Goal: Find specific page/section: Find specific page/section

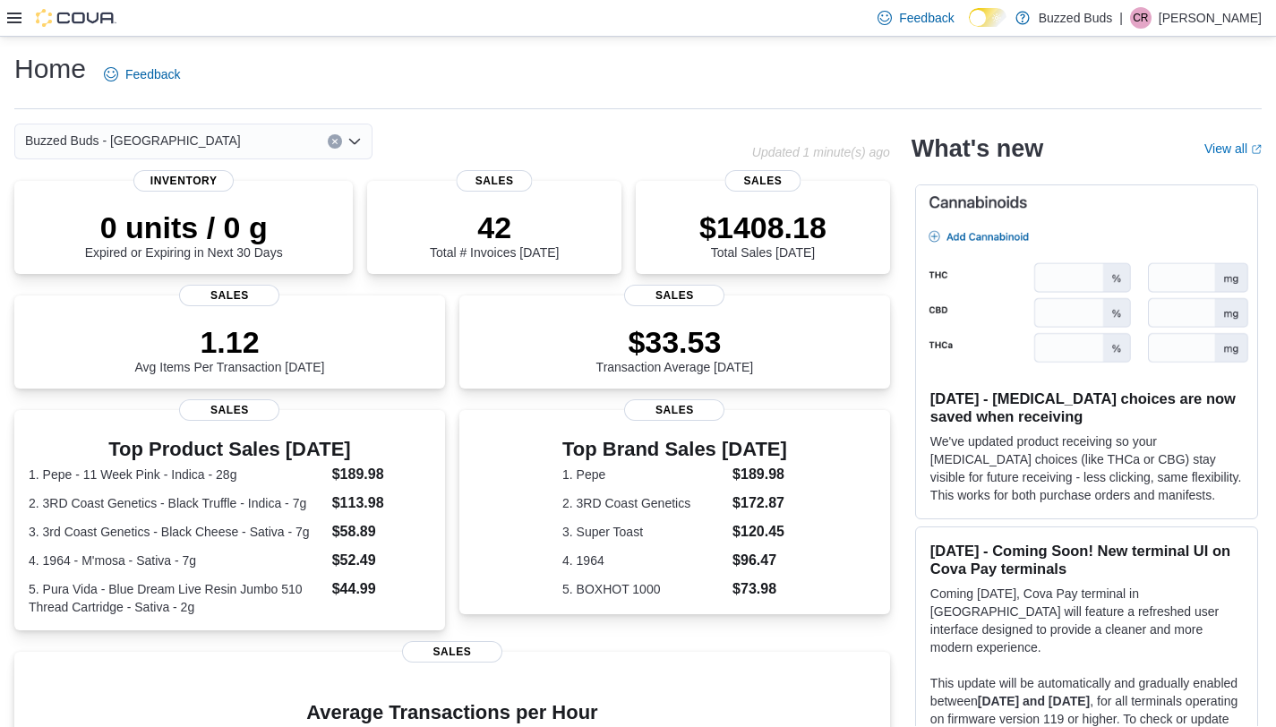
click at [257, 140] on div "Buzzed Buds - [GEOGRAPHIC_DATA]" at bounding box center [193, 142] width 358 height 36
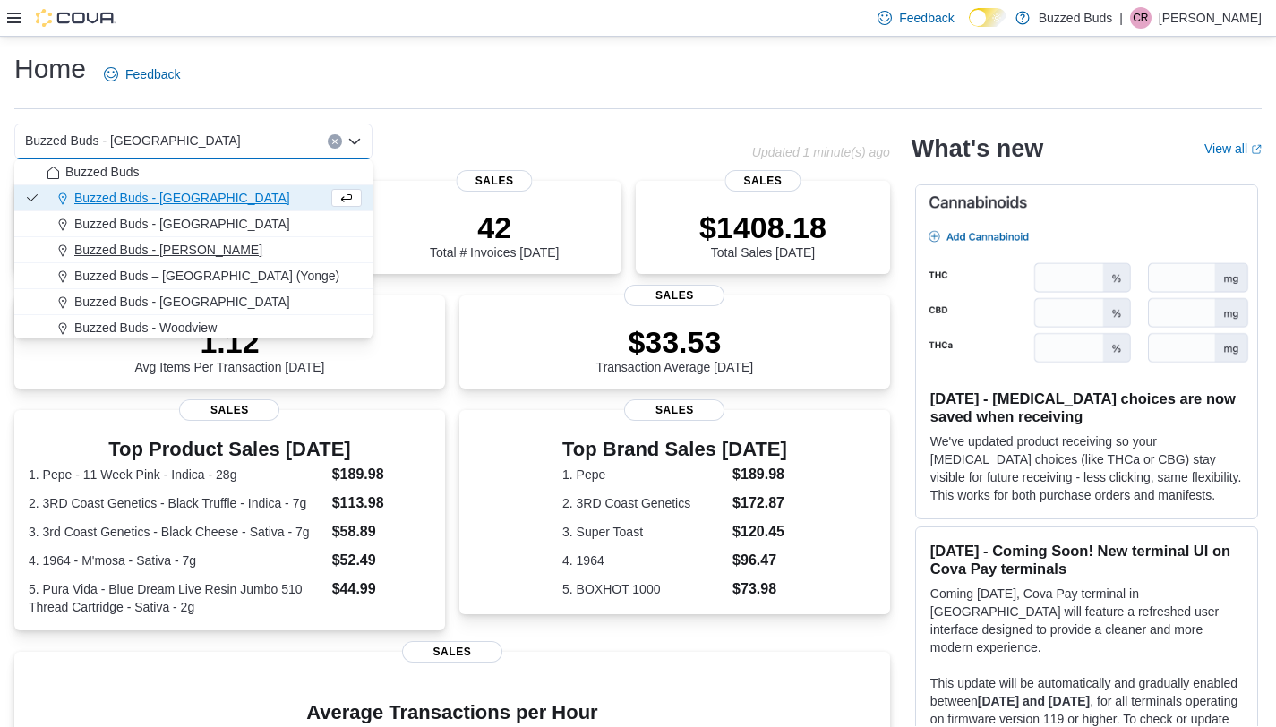
click at [251, 256] on div "Buzzed Buds - Pickering" at bounding box center [204, 250] width 315 height 18
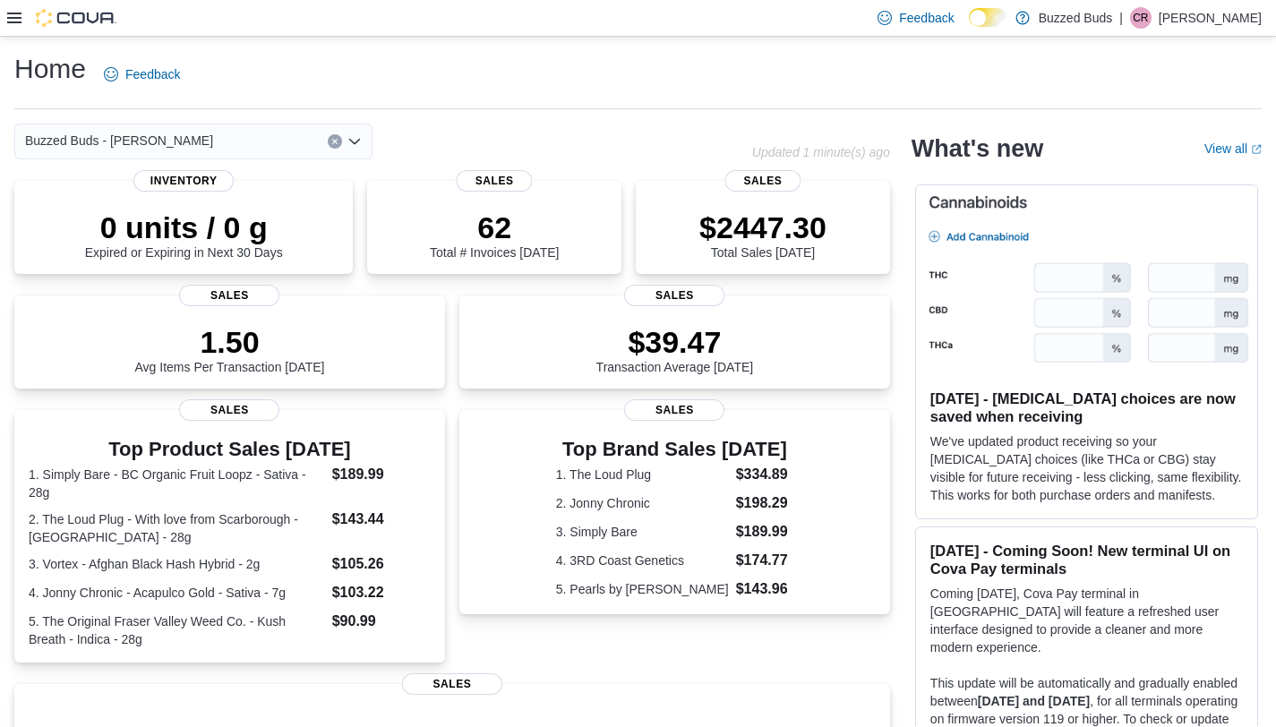
click at [263, 142] on div "Buzzed Buds - Pickering Combo box. Selected. Buzzed Buds - Pickering. Press Bac…" at bounding box center [193, 142] width 358 height 36
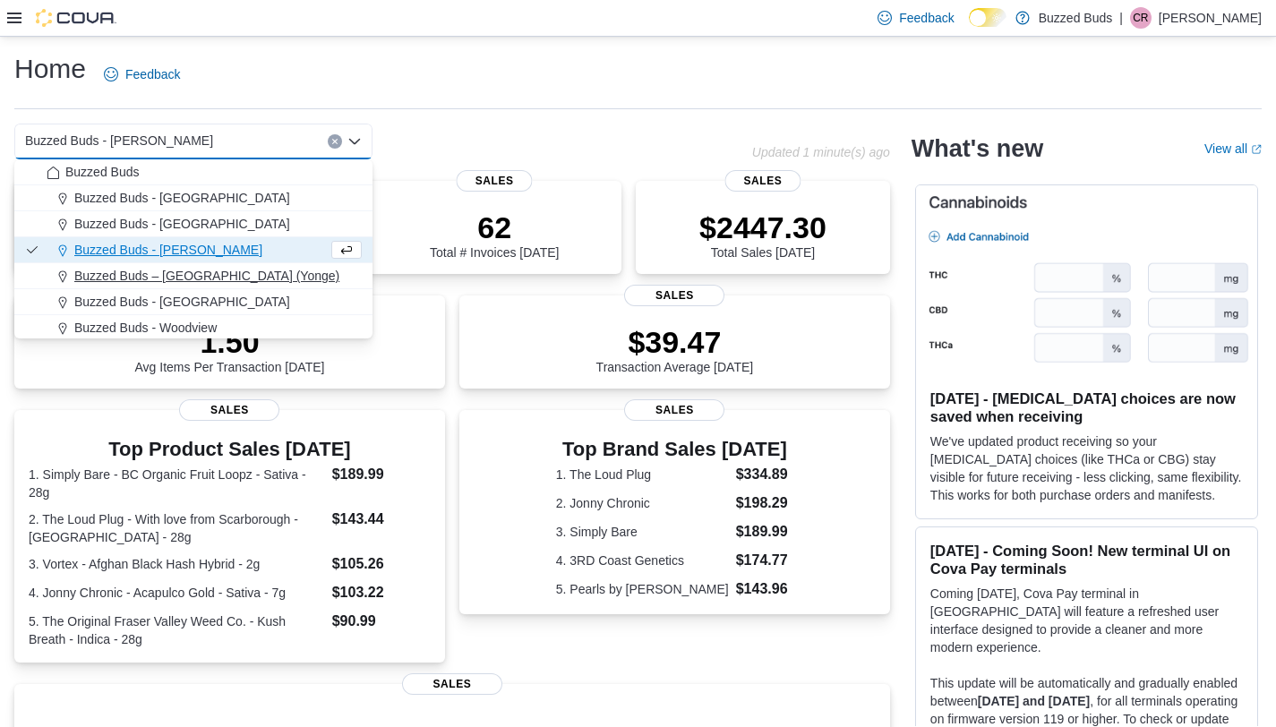
click at [262, 278] on div "Buzzed Buds – Toronto (Yonge)" at bounding box center [204, 276] width 315 height 18
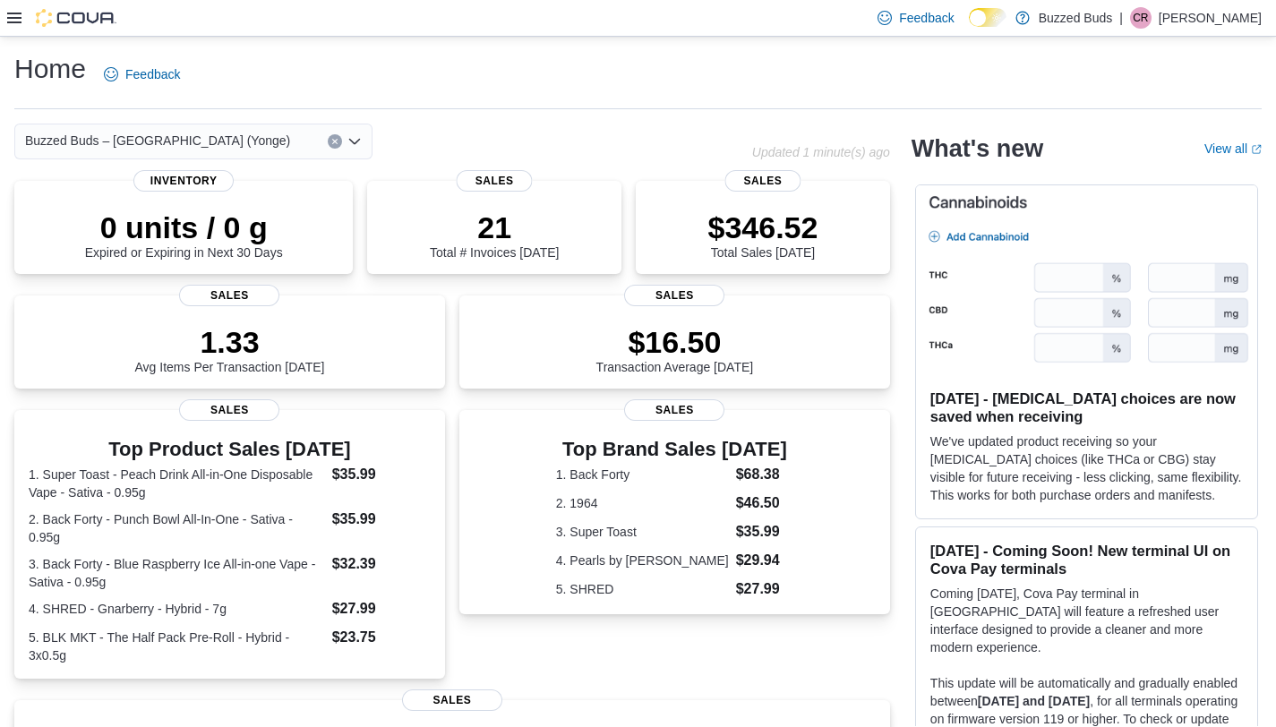
click at [256, 141] on div "Buzzed Buds – Toronto (Yonge)" at bounding box center [193, 142] width 358 height 36
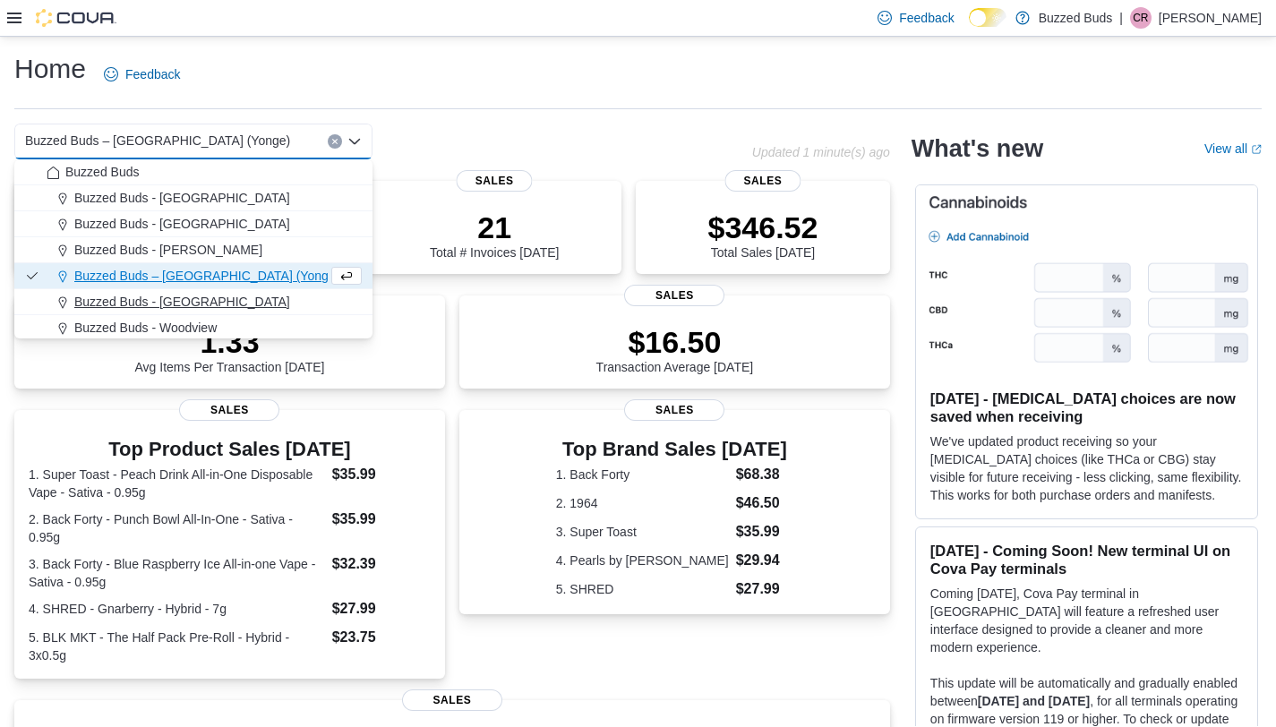
click at [274, 301] on div "Buzzed Buds - Uxbridge" at bounding box center [204, 302] width 315 height 18
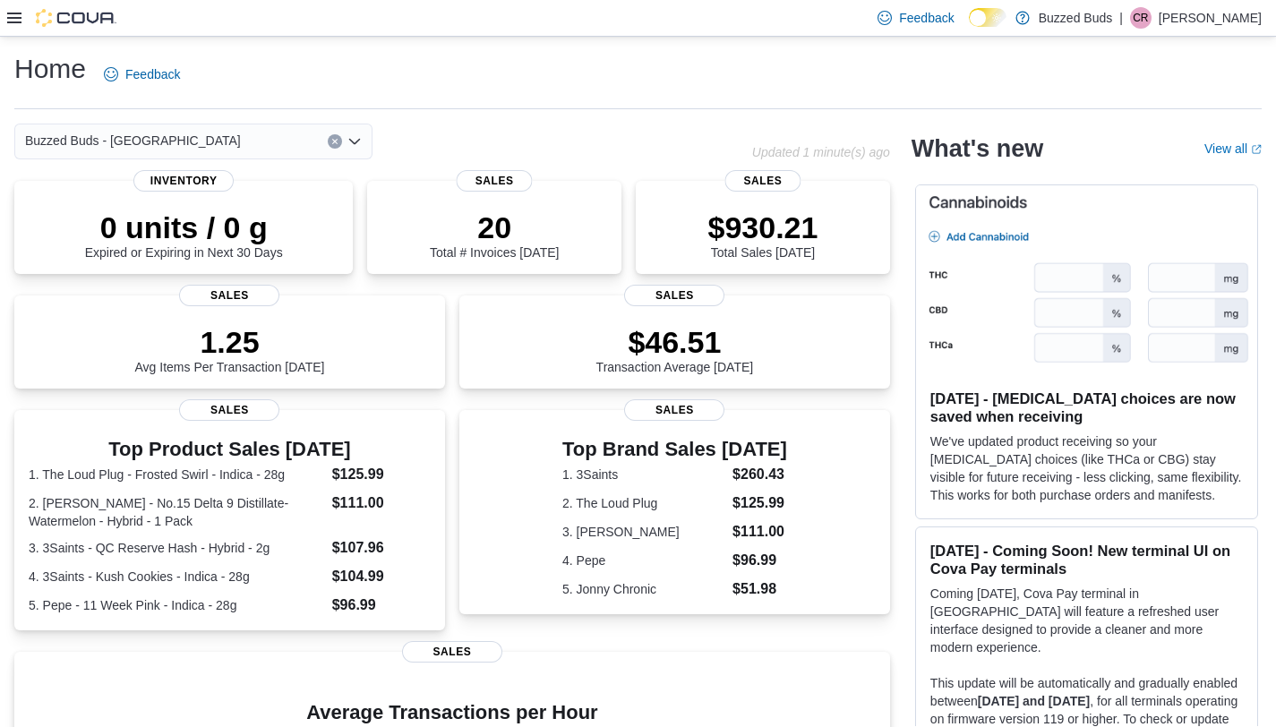
click at [241, 133] on div "Buzzed Buds - Uxbridge Combo box. Selected. Buzzed Buds - Uxbridge. Press Backs…" at bounding box center [193, 142] width 358 height 36
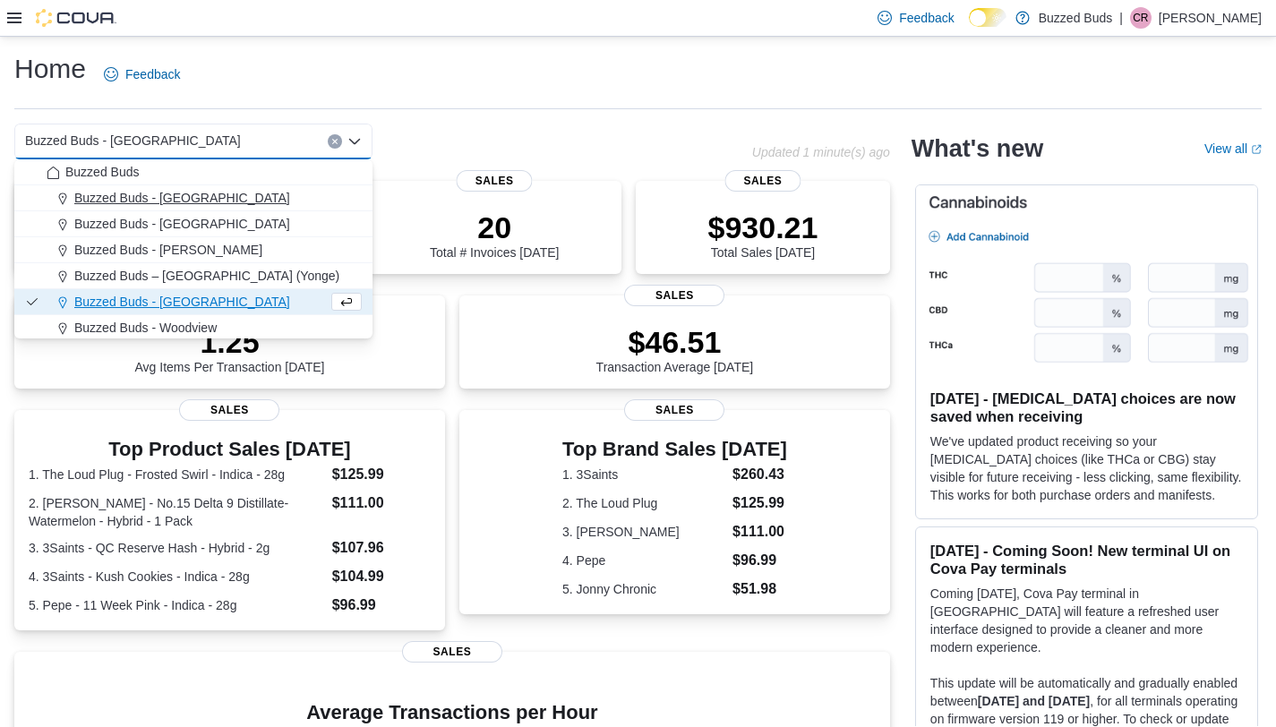
click at [252, 201] on div "Buzzed Buds - [GEOGRAPHIC_DATA]" at bounding box center [204, 198] width 315 height 18
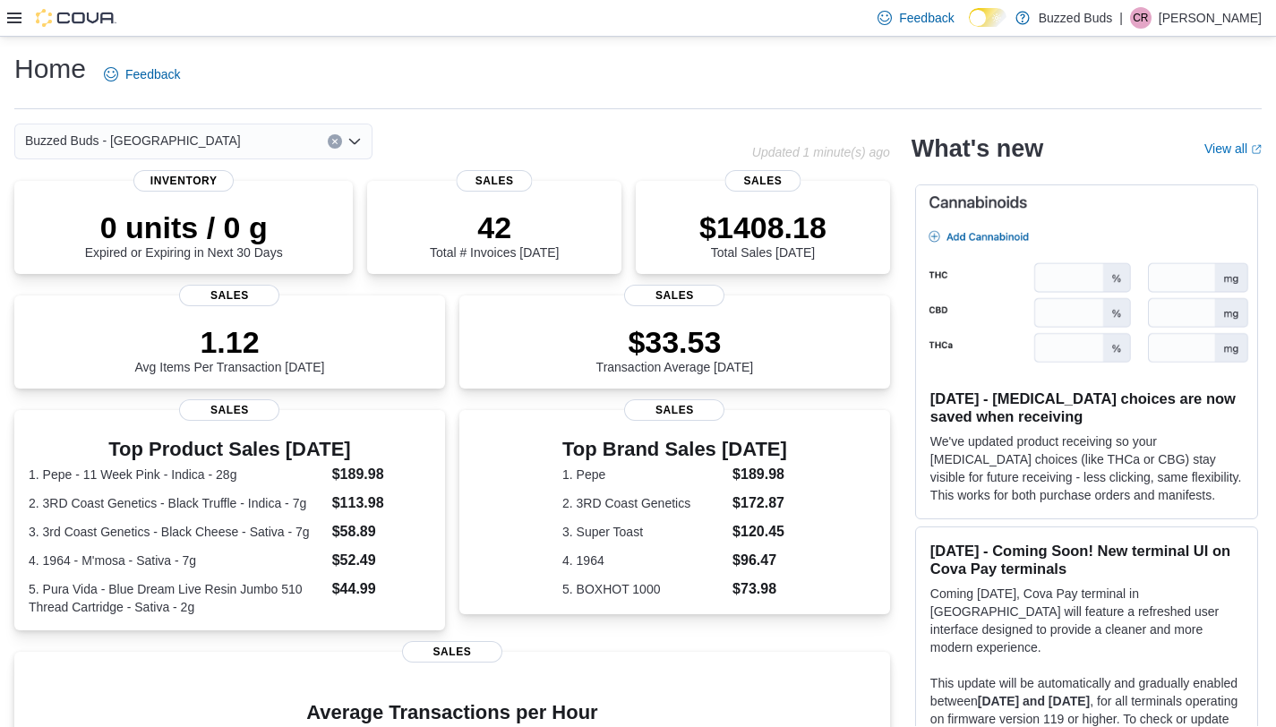
click at [244, 136] on div "Buzzed Buds - Mississauga Combo box. Selected. Buzzed Buds - Mississauga. Press…" at bounding box center [193, 142] width 358 height 36
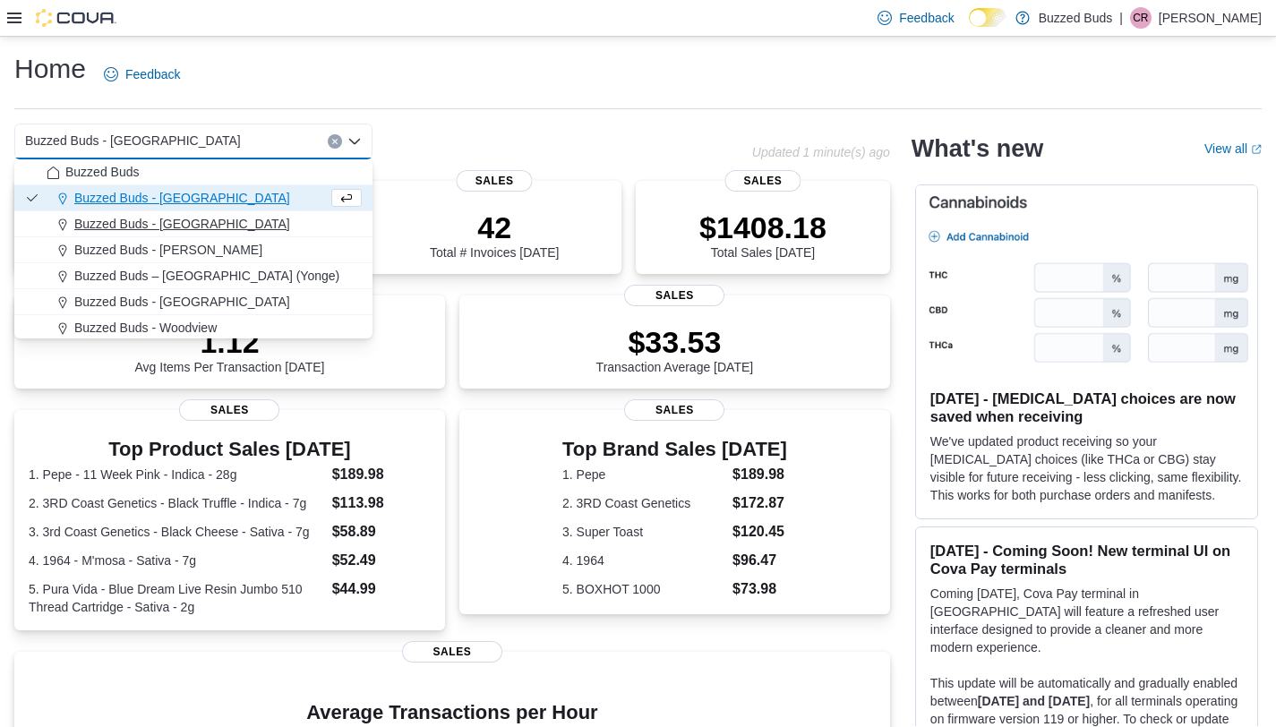
click at [252, 225] on div "Buzzed Buds - Ottawa" at bounding box center [204, 224] width 315 height 18
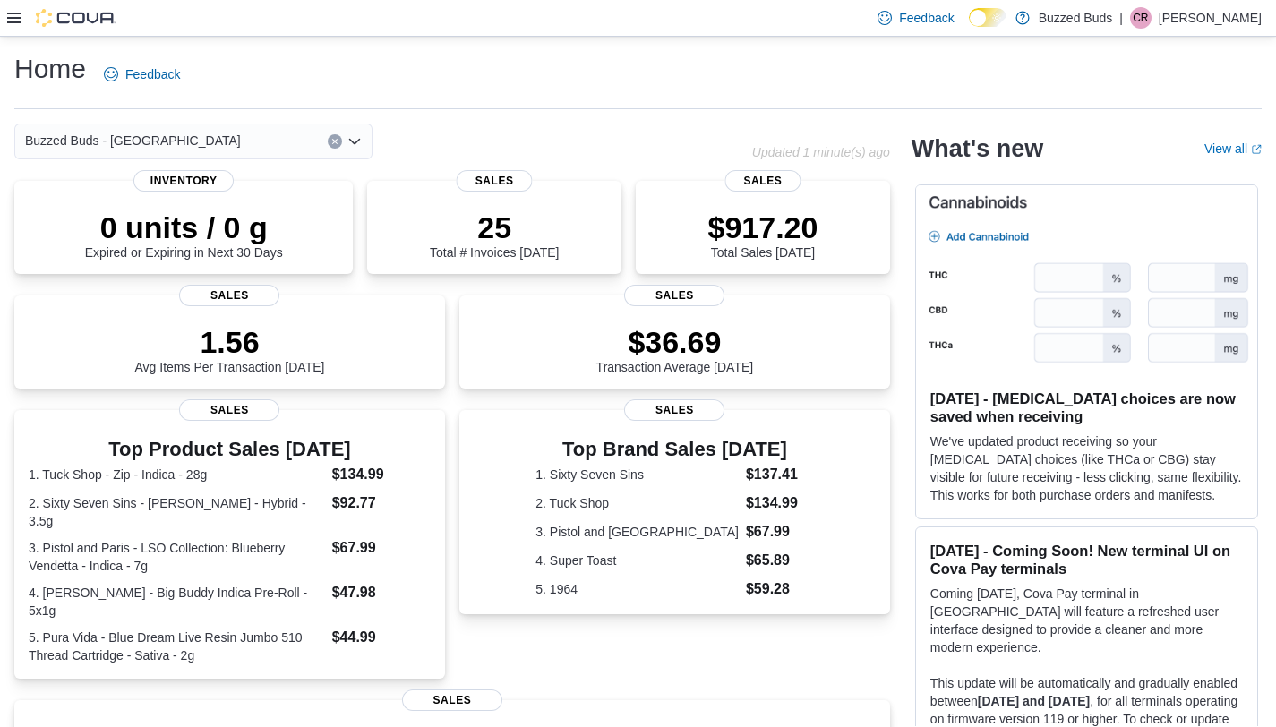
click at [267, 144] on div "Buzzed Buds - Ottawa Combo box. Selected. Buzzed Buds - Ottawa. Press Backspace…" at bounding box center [193, 142] width 358 height 36
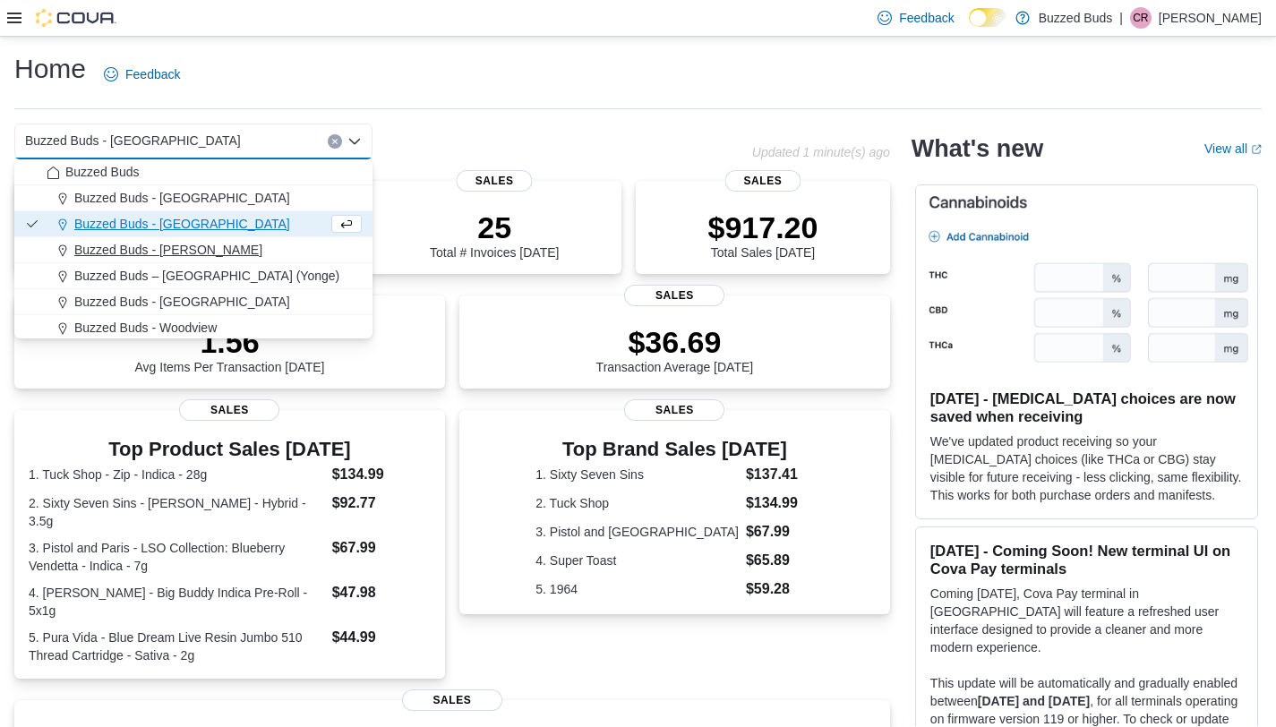
click at [270, 246] on div "Buzzed Buds - Pickering" at bounding box center [204, 250] width 315 height 18
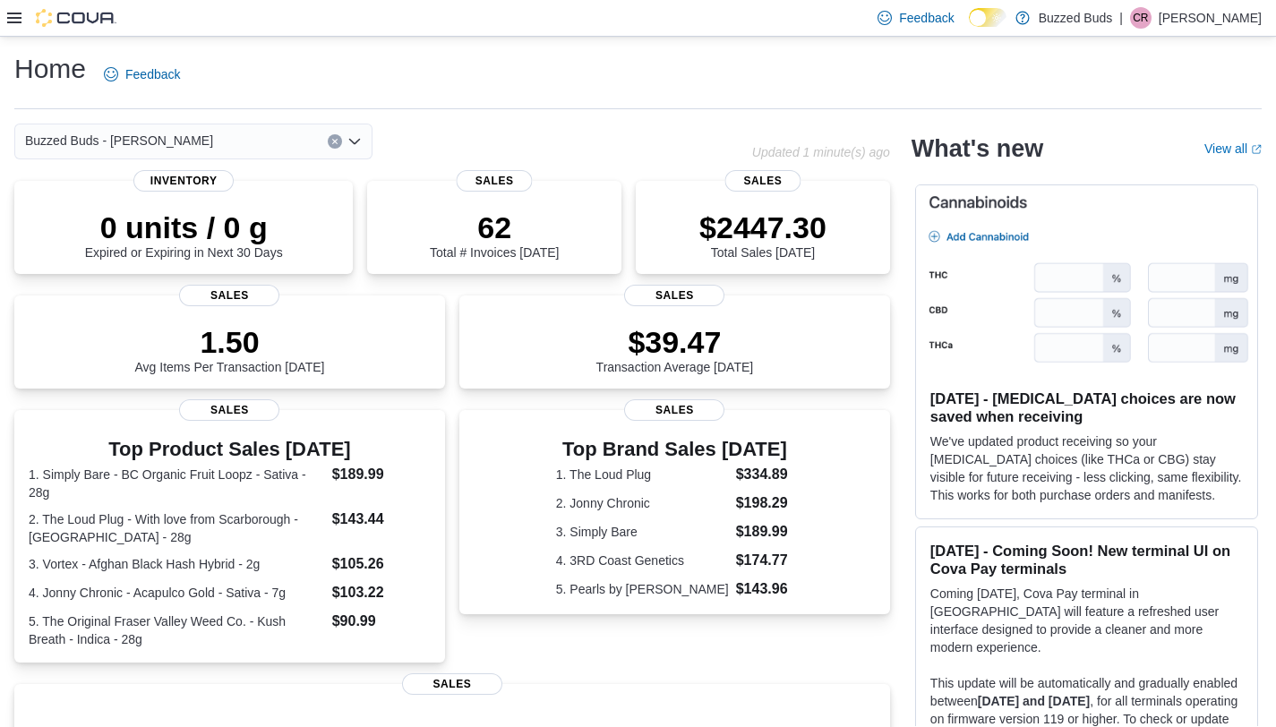
click at [279, 149] on div "Buzzed Buds - Pickering" at bounding box center [193, 142] width 358 height 36
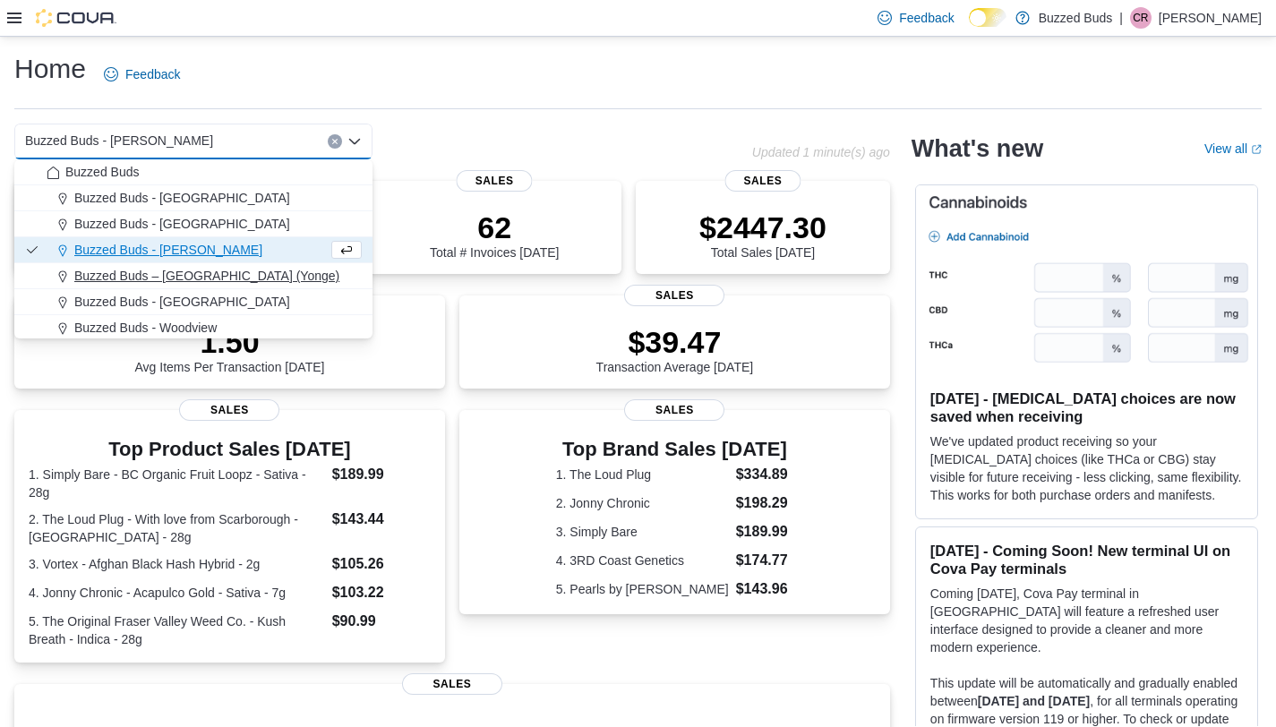
click at [290, 271] on div "Buzzed Buds – Toronto (Yonge)" at bounding box center [204, 276] width 315 height 18
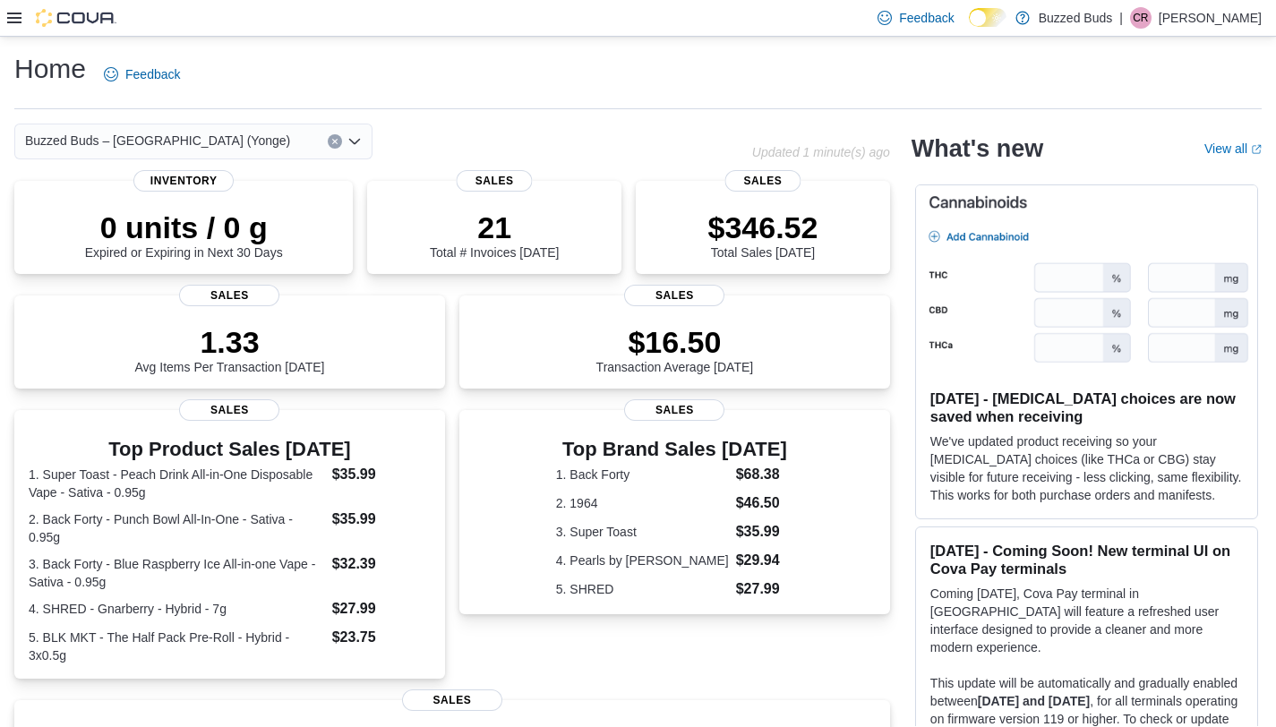
click at [287, 129] on div "Buzzed Buds – Toronto (Yonge) Combo box. Selected. Buzzed Buds – Toronto (Yonge…" at bounding box center [193, 142] width 358 height 36
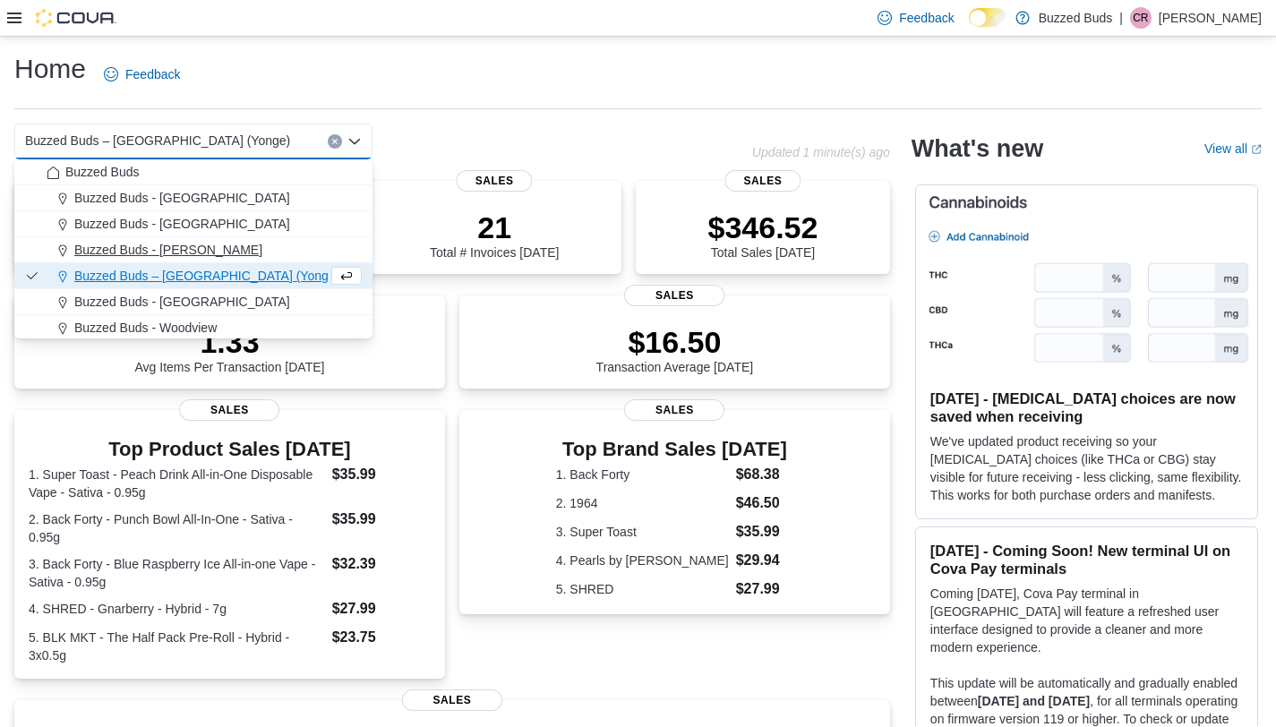
click at [287, 244] on div "Buzzed Buds - Pickering" at bounding box center [204, 250] width 315 height 18
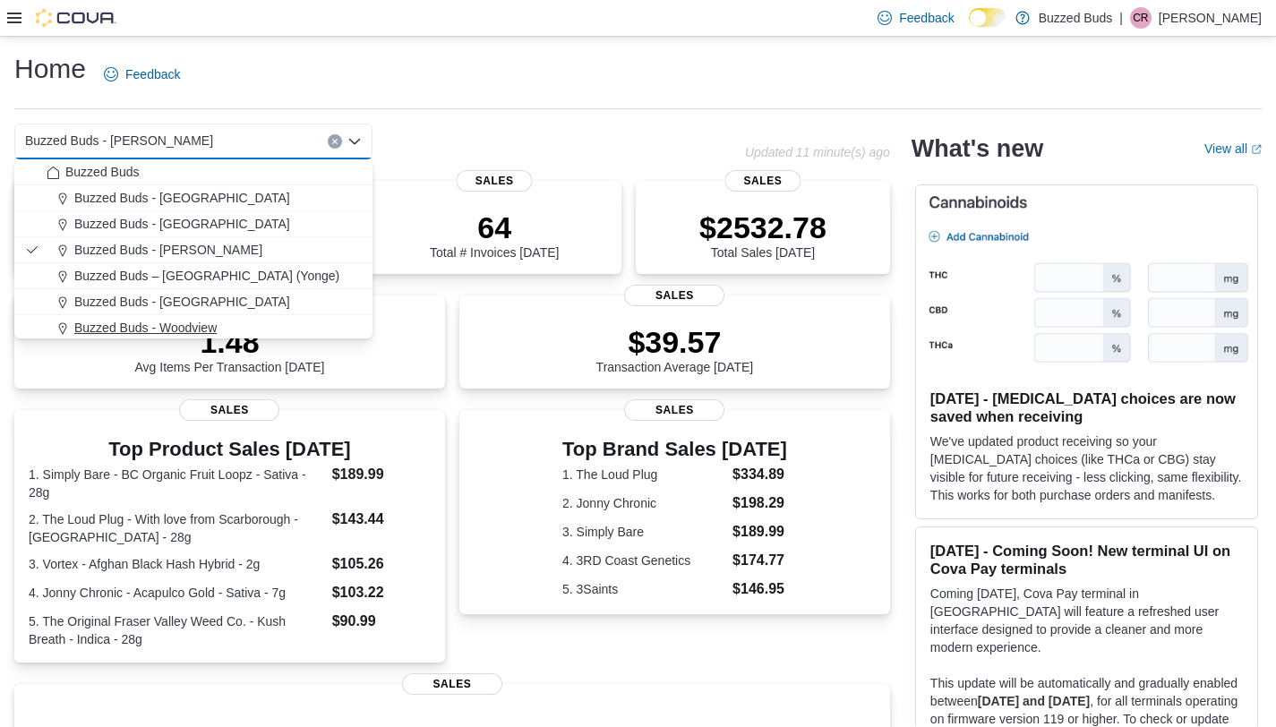
click at [209, 320] on span "Buzzed Buds - Woodview" at bounding box center [145, 328] width 142 height 18
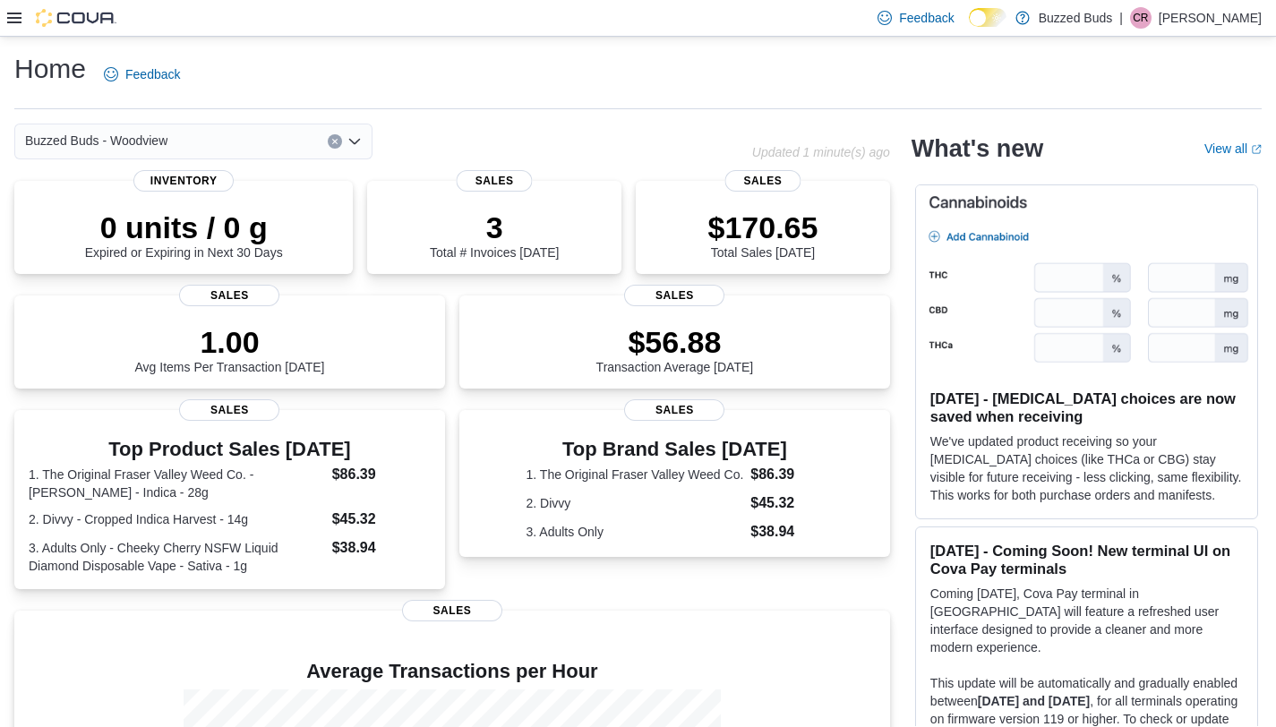
click at [228, 141] on div "Buzzed Buds - Woodview Combo box. Selected. Buzzed Buds - Woodview. Press Backs…" at bounding box center [193, 142] width 358 height 36
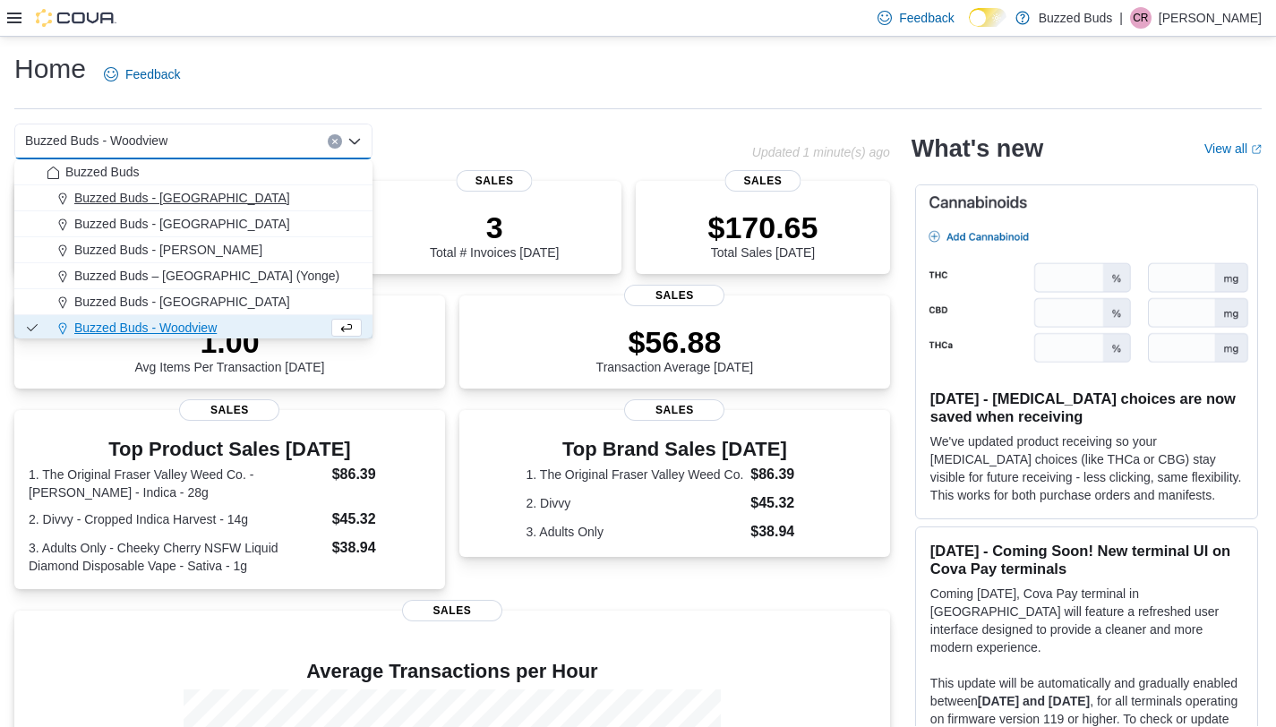
click at [235, 193] on div "Buzzed Buds - [GEOGRAPHIC_DATA]" at bounding box center [204, 198] width 315 height 18
